Goal: Information Seeking & Learning: Compare options

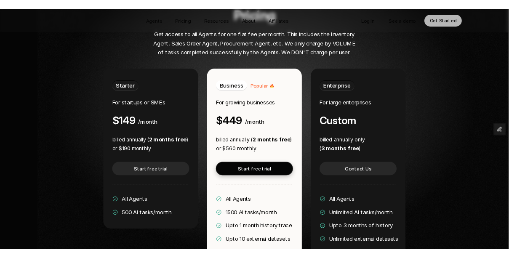
scroll to position [1633, 0]
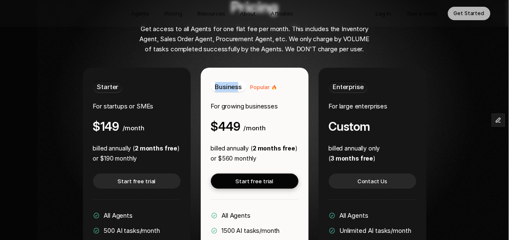
drag, startPoint x: 215, startPoint y: 61, endPoint x: 240, endPoint y: 63, distance: 24.5
click at [240, 83] on span "Business" at bounding box center [228, 87] width 27 height 8
drag, startPoint x: 220, startPoint y: 102, endPoint x: 265, endPoint y: 104, distance: 45.1
click at [265, 104] on div "Business Popular For growing businesses $449 /month" at bounding box center [255, 107] width 88 height 52
click at [217, 120] on h4 "$449" at bounding box center [225, 126] width 29 height 13
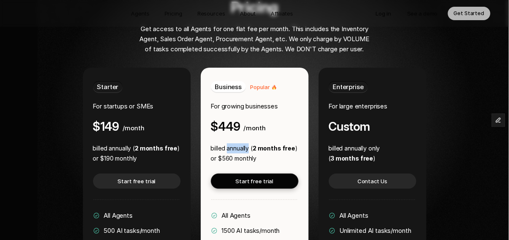
drag, startPoint x: 228, startPoint y: 123, endPoint x: 248, endPoint y: 123, distance: 20.2
click at [248, 143] on p "billed annually ( 2 months free )" at bounding box center [254, 148] width 87 height 10
drag, startPoint x: 220, startPoint y: 100, endPoint x: 243, endPoint y: 101, distance: 22.8
click at [243, 120] on div "$449 /month" at bounding box center [238, 126] width 55 height 13
click at [227, 120] on h4 "$449" at bounding box center [225, 126] width 29 height 13
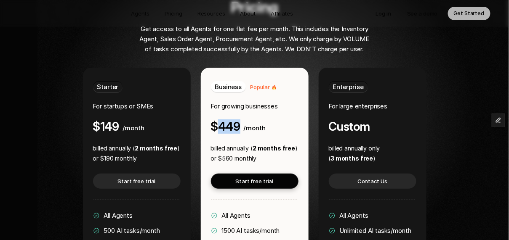
drag, startPoint x: 219, startPoint y: 101, endPoint x: 241, endPoint y: 102, distance: 21.5
click at [241, 120] on div "$449 /month" at bounding box center [238, 126] width 55 height 13
click at [217, 120] on h4 "$449" at bounding box center [225, 126] width 29 height 13
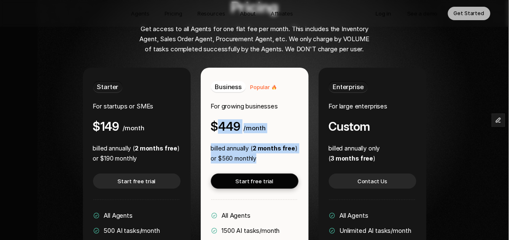
drag, startPoint x: 218, startPoint y: 100, endPoint x: 261, endPoint y: 134, distance: 54.7
click at [261, 134] on div "Business Popular For growing businesses $449 /month billed annually ( 2 months …" at bounding box center [255, 181] width 108 height 227
click at [231, 116] on div "Business Popular For growing businesses $449 /month billed annually ( 2 months …" at bounding box center [255, 181] width 108 height 227
drag, startPoint x: 218, startPoint y: 102, endPoint x: 256, endPoint y: 133, distance: 49.1
click at [256, 133] on div "Business Popular For growing businesses $449 /month billed annually ( 2 months …" at bounding box center [255, 181] width 108 height 227
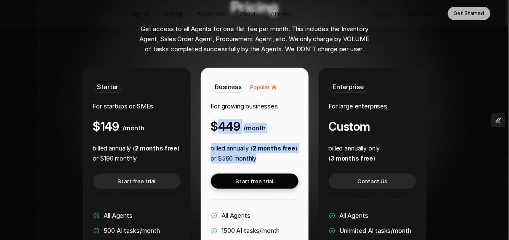
click at [256, 154] on p "or $560 monthly" at bounding box center [254, 159] width 87 height 10
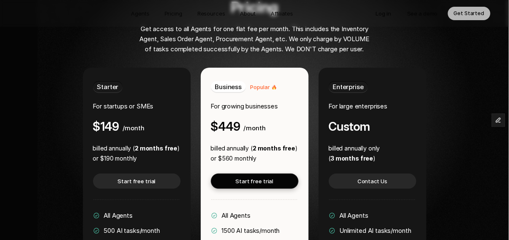
click at [311, 68] on div "Starter For startups or SMEs $149 /month billed annually ( 2 months free ) or $…" at bounding box center [254, 196] width 343 height 257
click at [313, 69] on div "Starter For startups or SMEs $149 /month billed annually ( 2 months free ) or $…" at bounding box center [254, 196] width 343 height 257
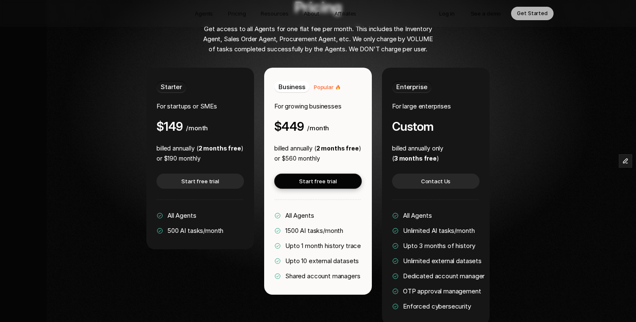
click at [519, 92] on div "Pricing Get access to all Agents for one flat fee per month. This includes the …" at bounding box center [318, 162] width 509 height 326
drag, startPoint x: 286, startPoint y: 134, endPoint x: 296, endPoint y: 134, distance: 10.1
click at [296, 154] on p "or $560 monthly" at bounding box center [317, 159] width 87 height 10
drag, startPoint x: 284, startPoint y: 101, endPoint x: 303, endPoint y: 101, distance: 19.8
click at [303, 120] on div "$449 /month" at bounding box center [301, 126] width 55 height 13
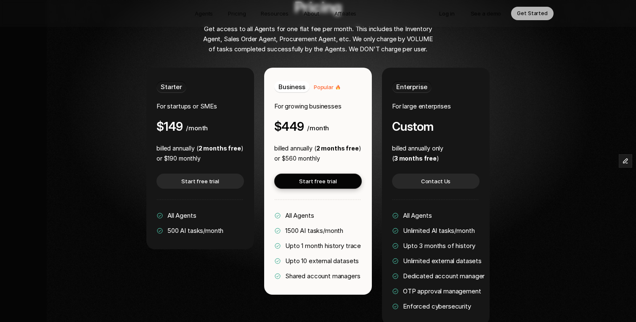
click at [513, 46] on div "Pricing Get access to all Agents for one flat fee per month. This includes the …" at bounding box center [318, 162] width 509 height 326
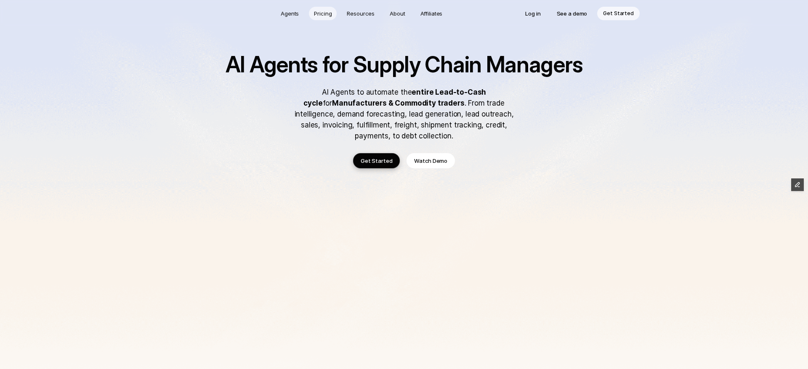
click at [328, 13] on p "Pricing" at bounding box center [323, 13] width 18 height 8
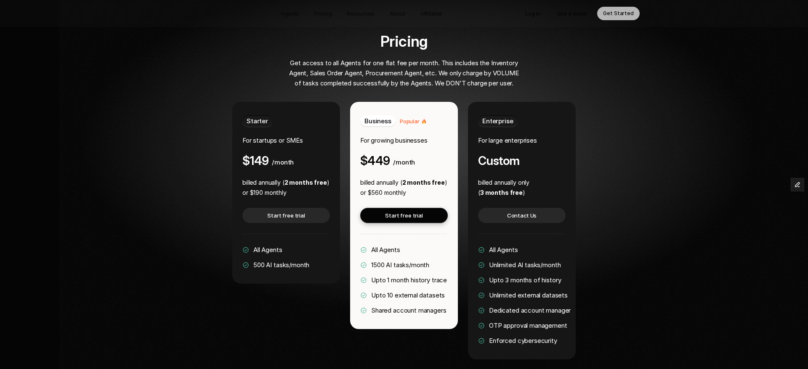
scroll to position [1600, 0]
drag, startPoint x: 250, startPoint y: 134, endPoint x: 267, endPoint y: 135, distance: 16.4
click at [267, 154] on h4 "$149" at bounding box center [255, 160] width 26 height 13
drag, startPoint x: 370, startPoint y: 134, endPoint x: 390, endPoint y: 133, distance: 19.8
click at [390, 154] on div "$449 /month" at bounding box center [387, 160] width 55 height 13
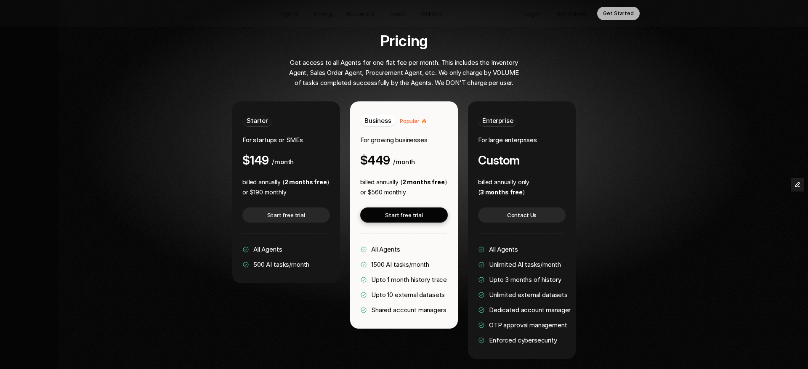
click at [198, 83] on div "Pricing Get access to all Agents for one flat fee per month. This includes the …" at bounding box center [404, 195] width 646 height 326
